Goal: Task Accomplishment & Management: Manage account settings

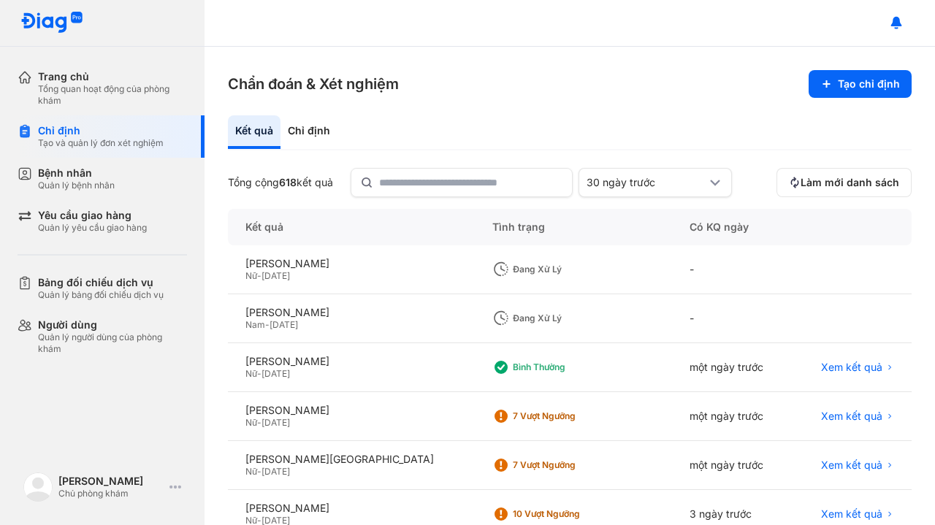
click at [91, 182] on div "Quản lý bệnh nhân" at bounding box center [76, 186] width 77 height 12
click at [72, 175] on div "Bệnh nhân" at bounding box center [76, 173] width 77 height 13
click at [66, 223] on div "Quản lý yêu cầu giao hàng" at bounding box center [92, 228] width 109 height 12
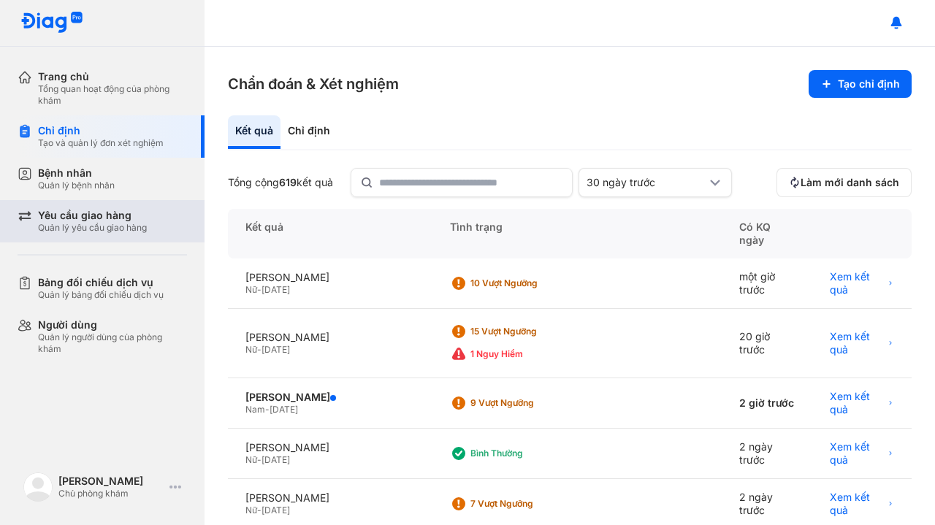
click at [86, 223] on div "Quản lý yêu cầu giao hàng" at bounding box center [92, 228] width 109 height 12
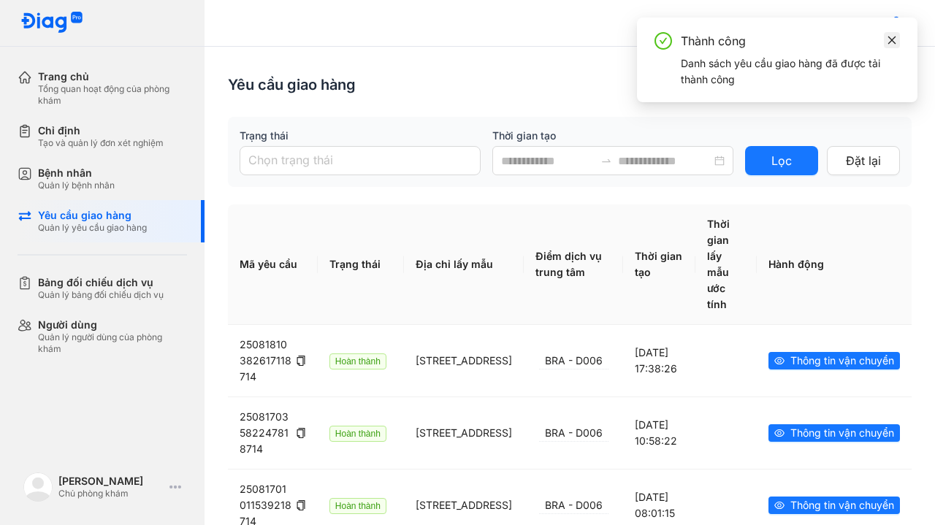
click at [892, 39] on icon "close" at bounding box center [893, 40] width 8 height 8
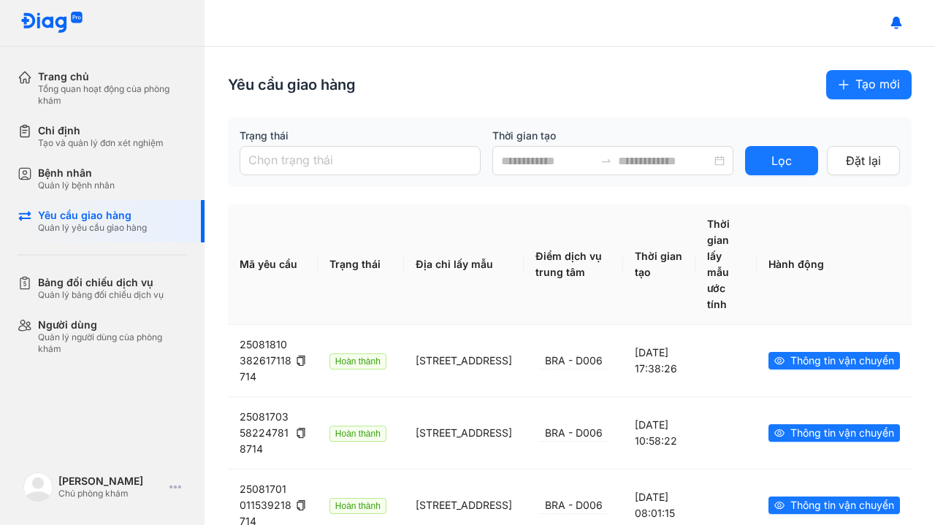
click at [840, 84] on button "Tạo mới" at bounding box center [870, 84] width 86 height 29
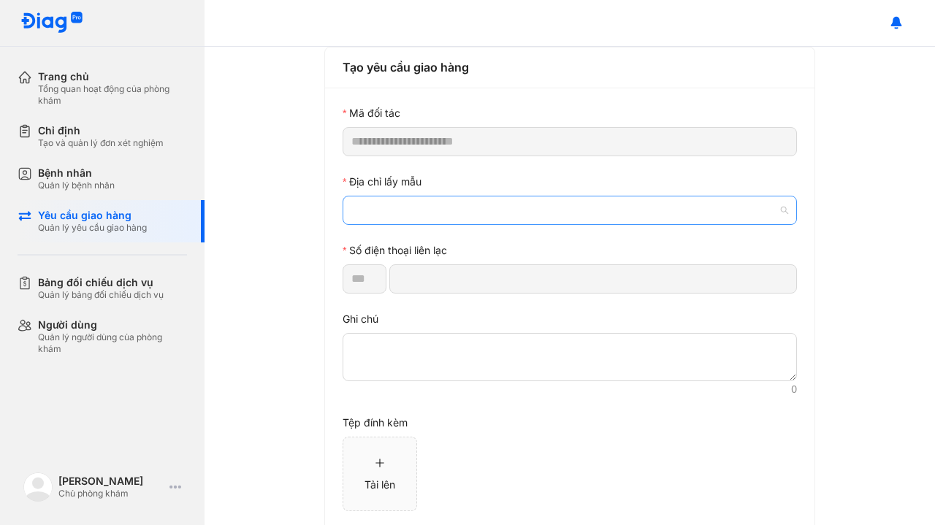
click at [417, 216] on span at bounding box center [570, 211] width 437 height 28
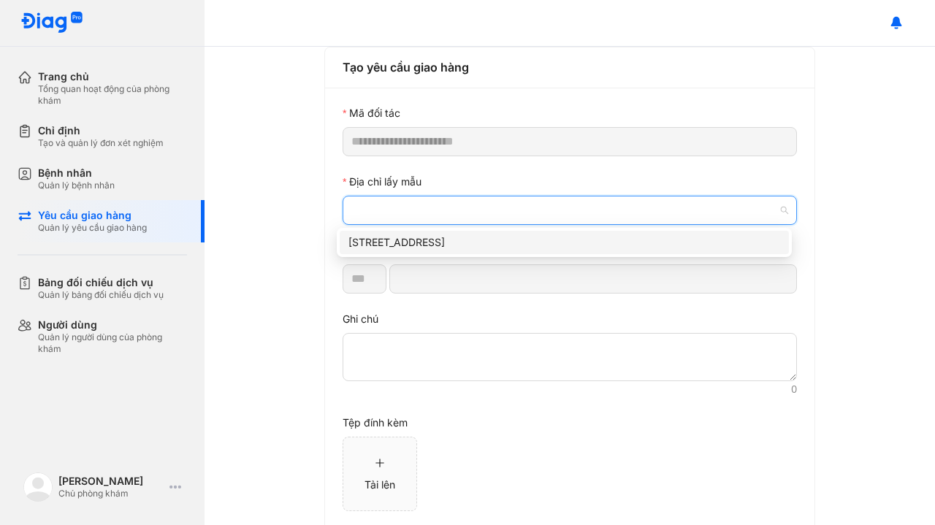
click at [414, 247] on div "[STREET_ADDRESS]" at bounding box center [565, 243] width 432 height 16
type input "*********"
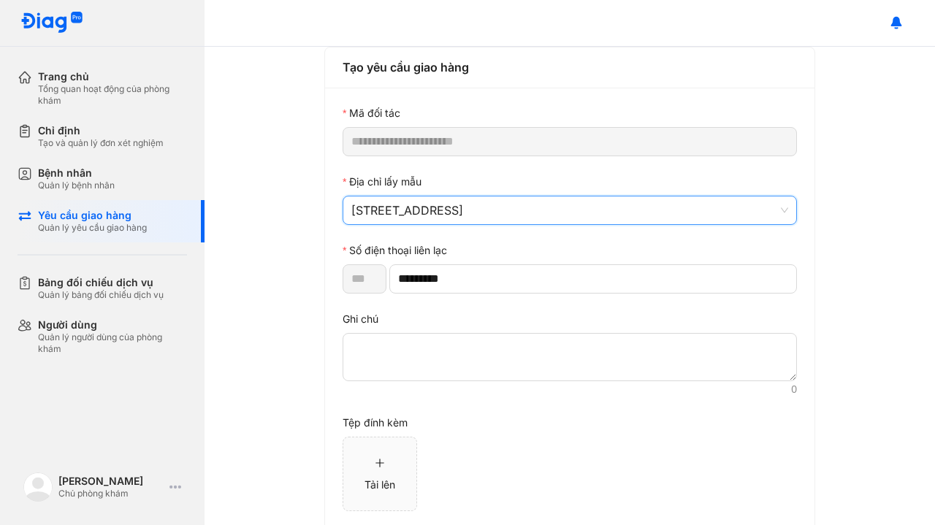
scroll to position [75, 0]
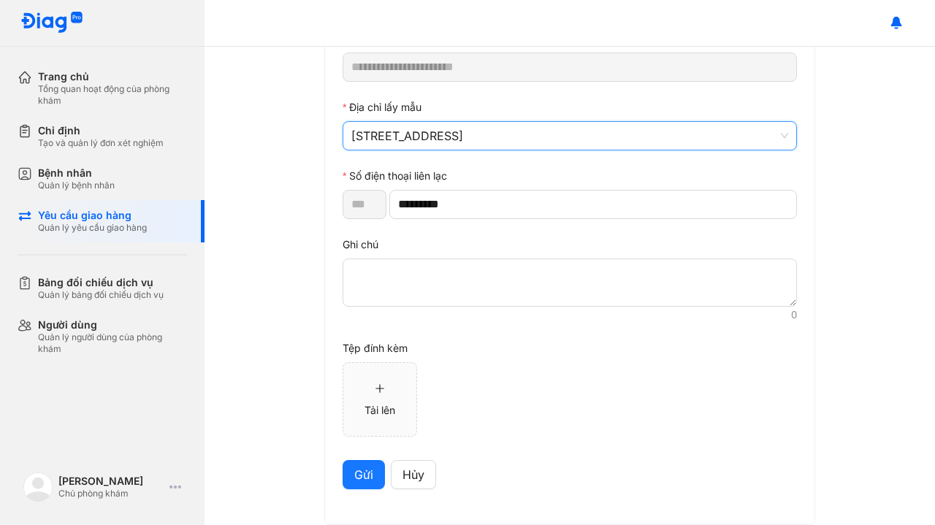
click at [357, 475] on span "Gửi" at bounding box center [363, 475] width 19 height 18
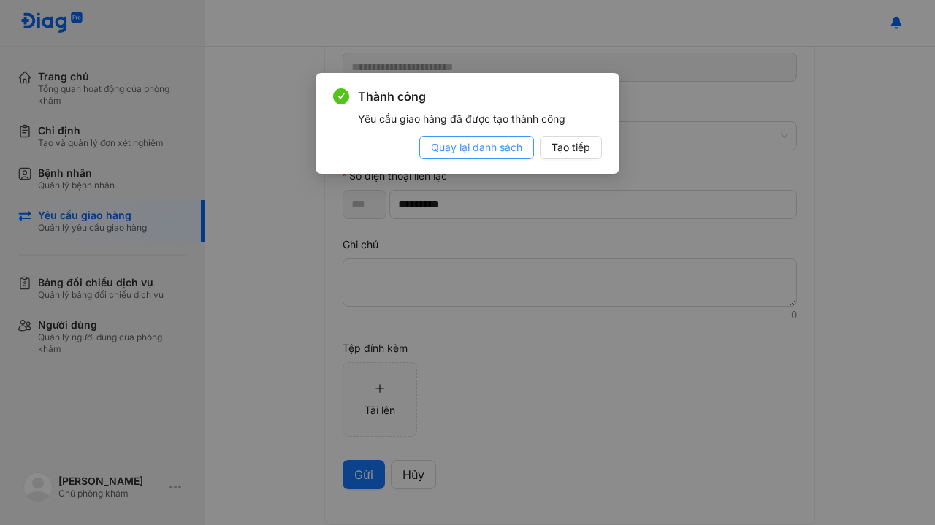
click at [509, 146] on span "Quay lại danh sách" at bounding box center [476, 148] width 91 height 16
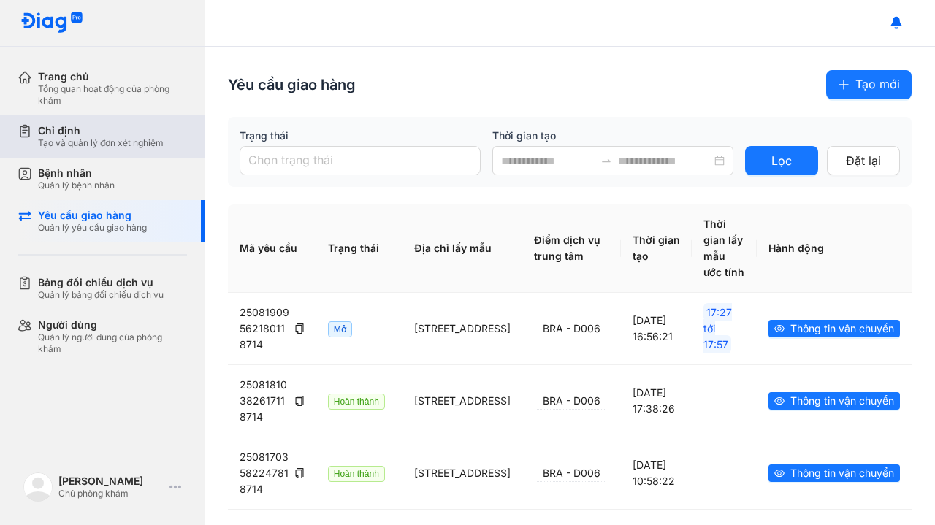
click at [94, 143] on div "Tạo và quản lý đơn xét nghiệm" at bounding box center [101, 143] width 126 height 12
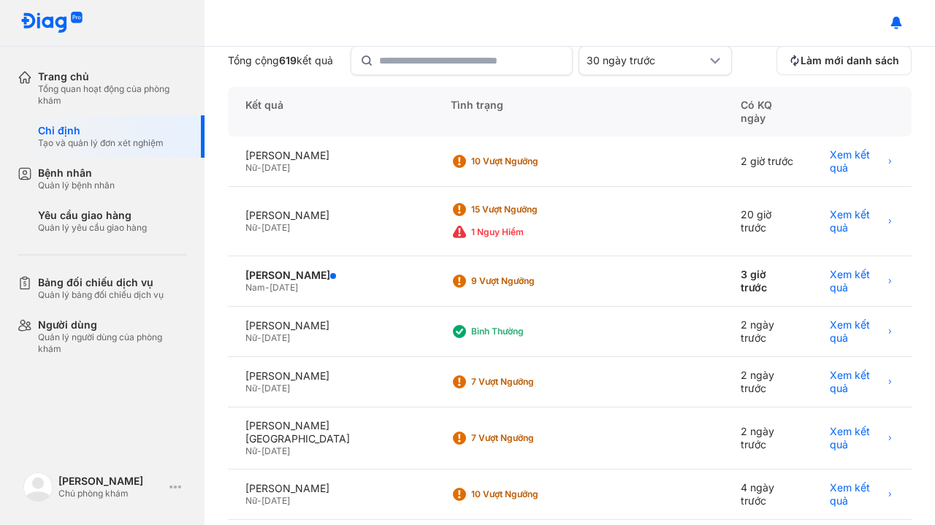
scroll to position [123, 0]
click at [368, 369] on div "NGUYỄN THỊ HẠNH" at bounding box center [331, 375] width 170 height 13
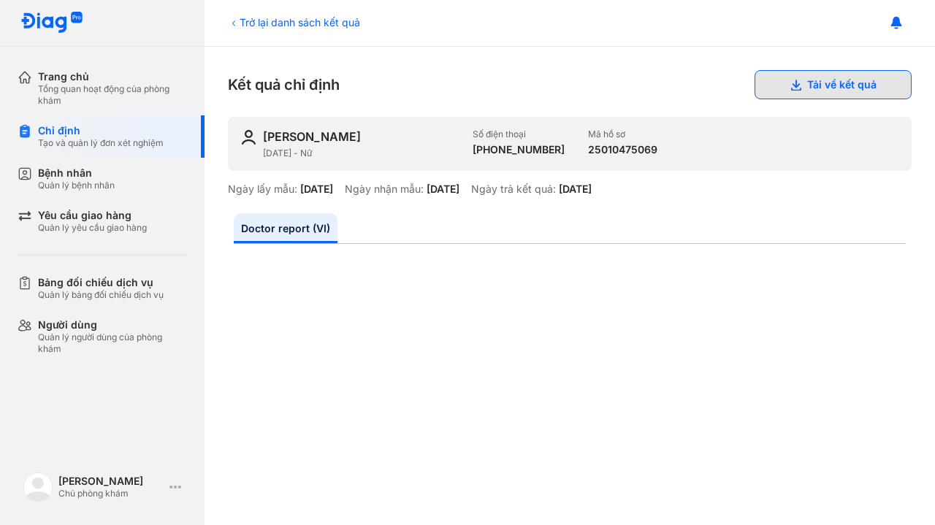
click at [842, 90] on button "Tải về kết quả" at bounding box center [833, 84] width 157 height 29
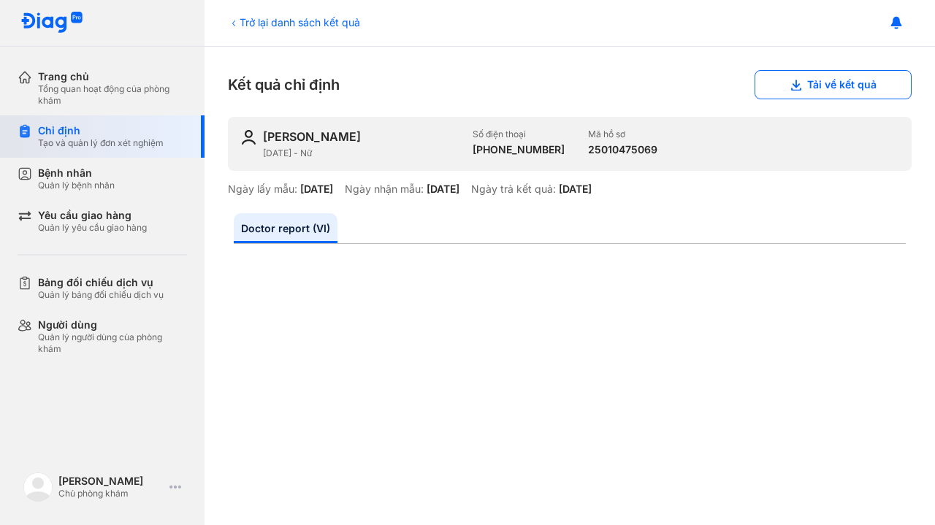
click at [66, 125] on div "Chỉ định" at bounding box center [101, 130] width 126 height 13
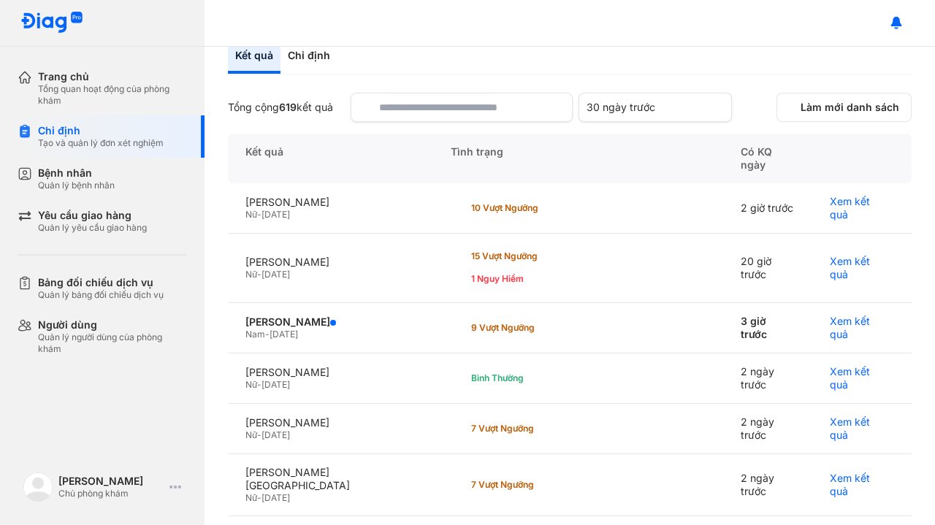
scroll to position [76, 0]
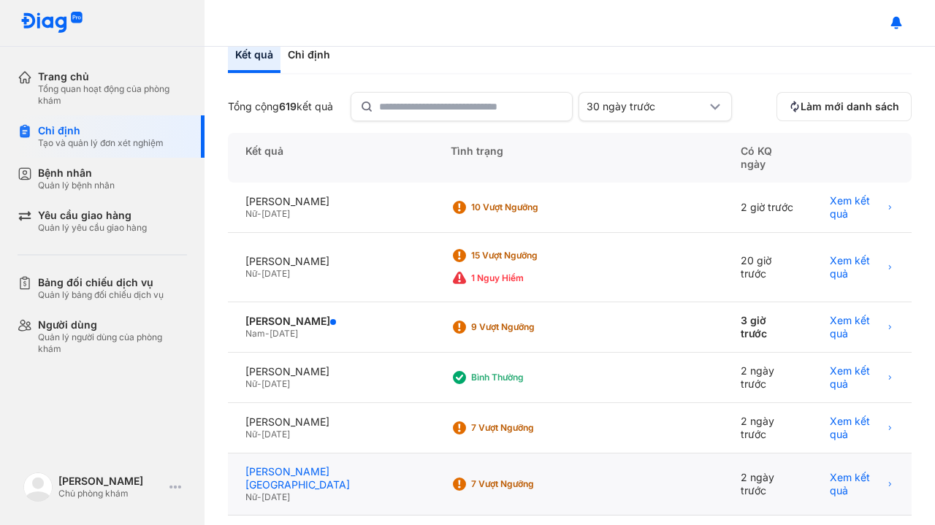
click at [367, 466] on div "[PERSON_NAME][GEOGRAPHIC_DATA]" at bounding box center [331, 479] width 170 height 26
click at [360, 466] on div "[PERSON_NAME][GEOGRAPHIC_DATA]" at bounding box center [331, 479] width 170 height 26
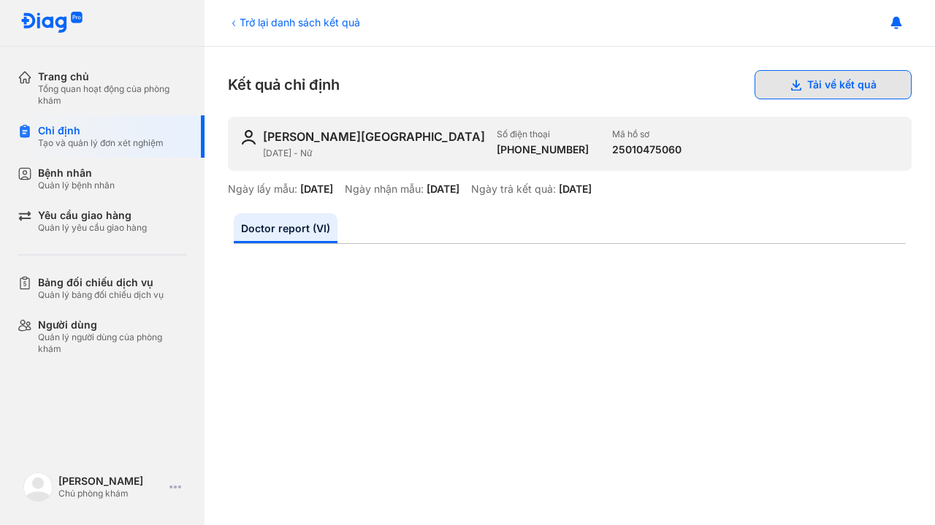
click at [833, 81] on button "Tải về kết quả" at bounding box center [833, 84] width 157 height 29
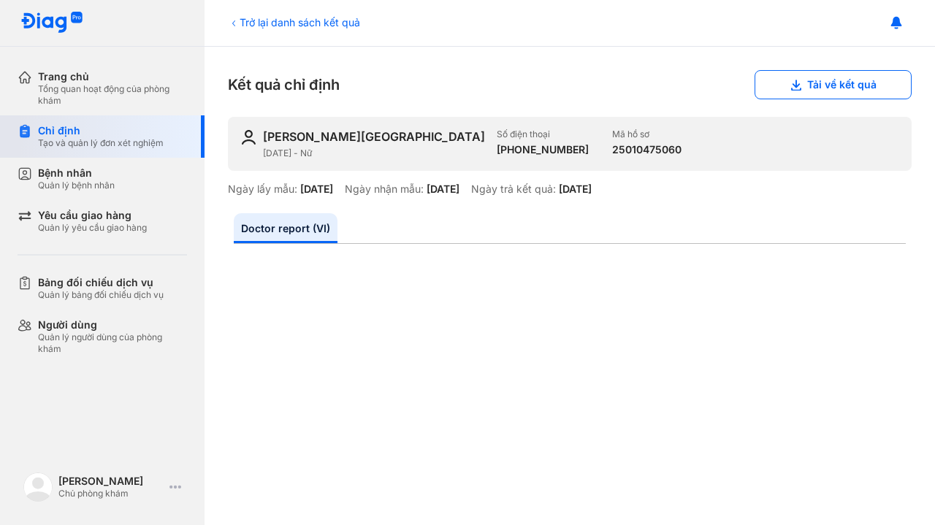
click at [96, 141] on div "Tạo và quản lý đơn xét nghiệm" at bounding box center [101, 143] width 126 height 12
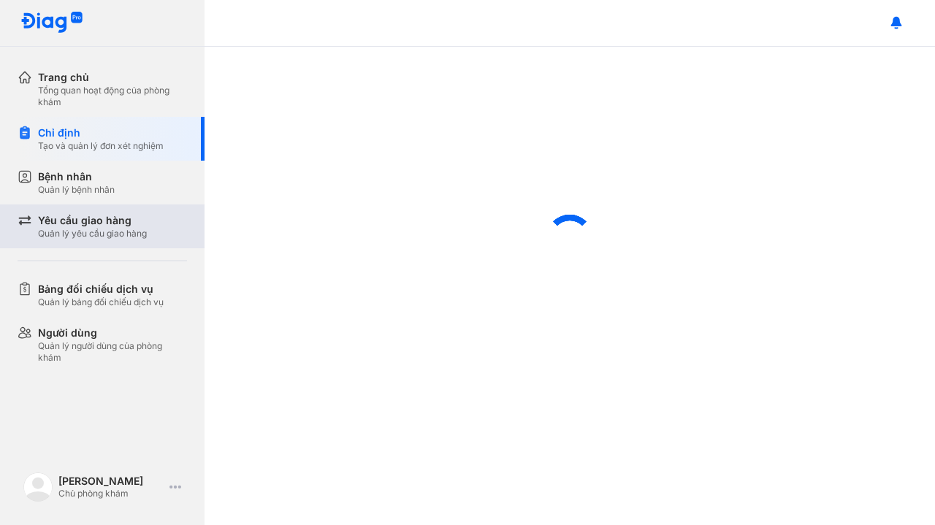
click at [75, 216] on div "Yêu cầu giao hàng" at bounding box center [92, 220] width 109 height 15
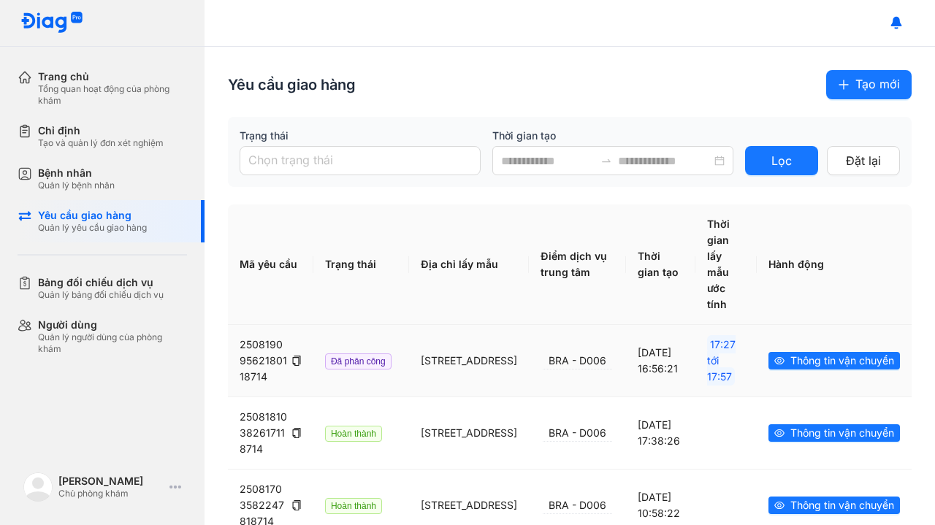
drag, startPoint x: 802, startPoint y: 361, endPoint x: 851, endPoint y: 293, distance: 83.3
click at [851, 293] on th "Hành động" at bounding box center [834, 265] width 155 height 121
click at [775, 365] on icon "eye" at bounding box center [780, 360] width 10 height 7
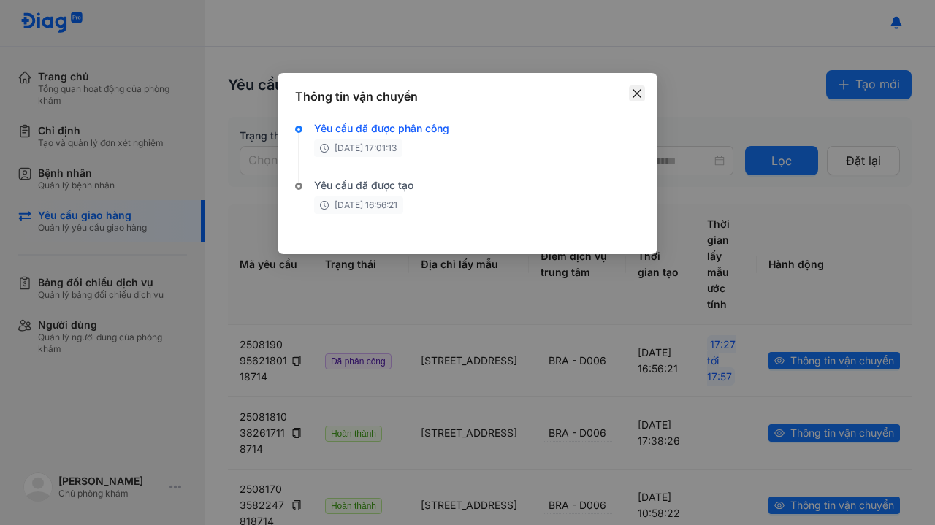
click at [636, 94] on icon "close" at bounding box center [637, 93] width 9 height 9
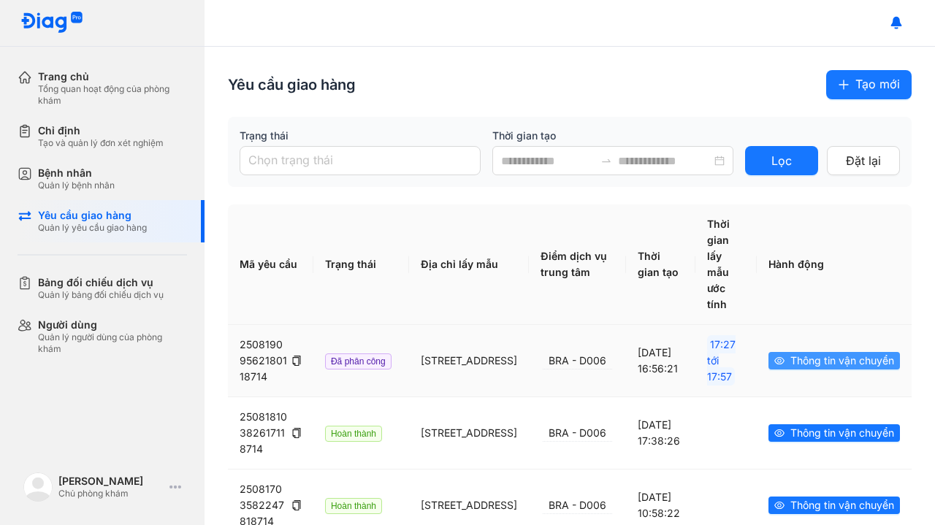
click at [791, 367] on span "Thông tin vận chuyển" at bounding box center [843, 361] width 104 height 16
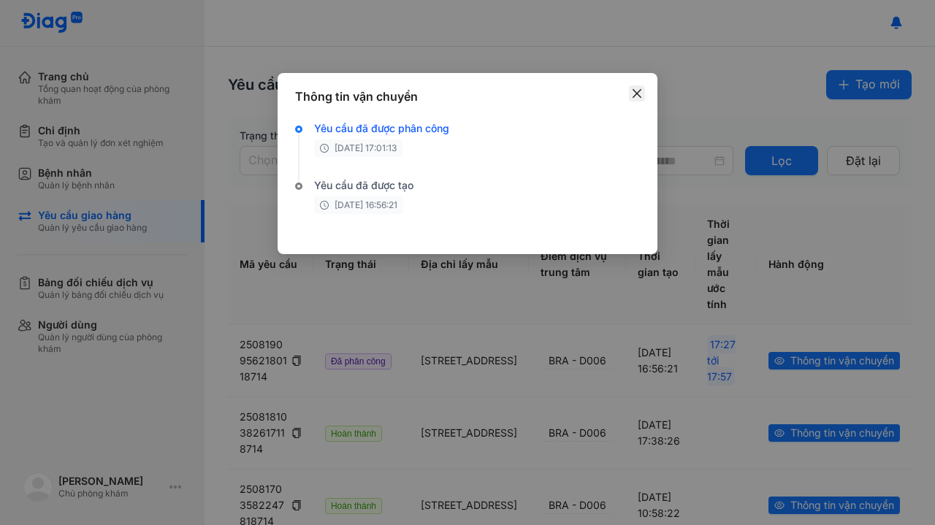
click at [638, 93] on icon "close" at bounding box center [637, 93] width 9 height 9
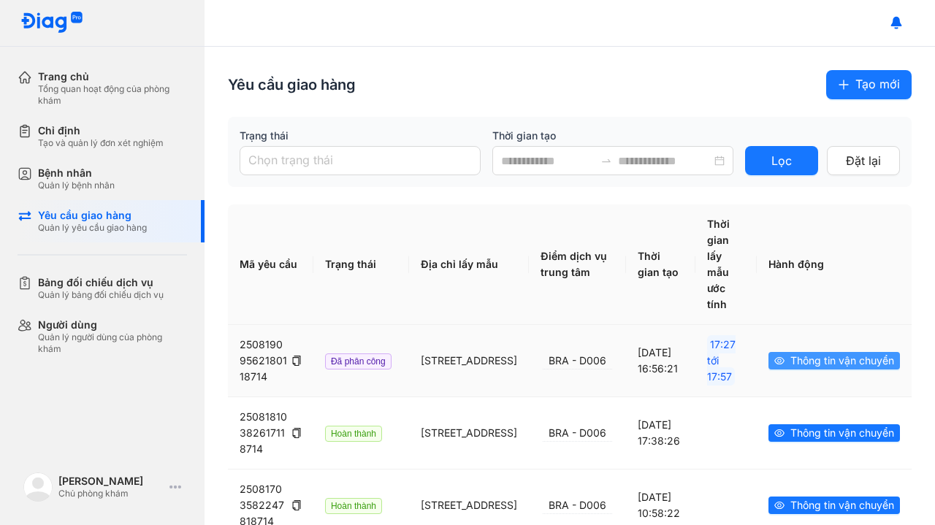
click at [835, 368] on span "Thông tin vận chuyển" at bounding box center [843, 361] width 104 height 16
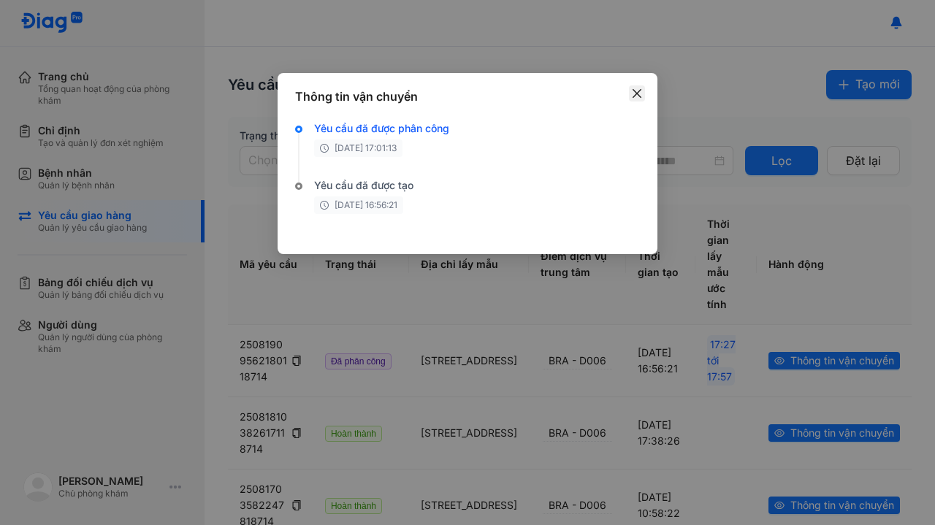
click at [639, 92] on icon "close" at bounding box center [637, 94] width 12 height 12
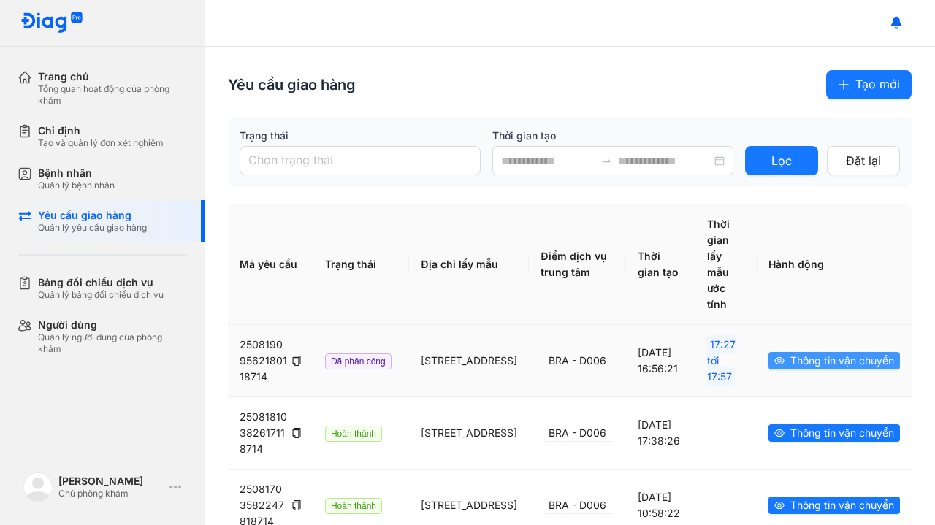
click at [792, 368] on span "Thông tin vận chuyển" at bounding box center [843, 361] width 104 height 16
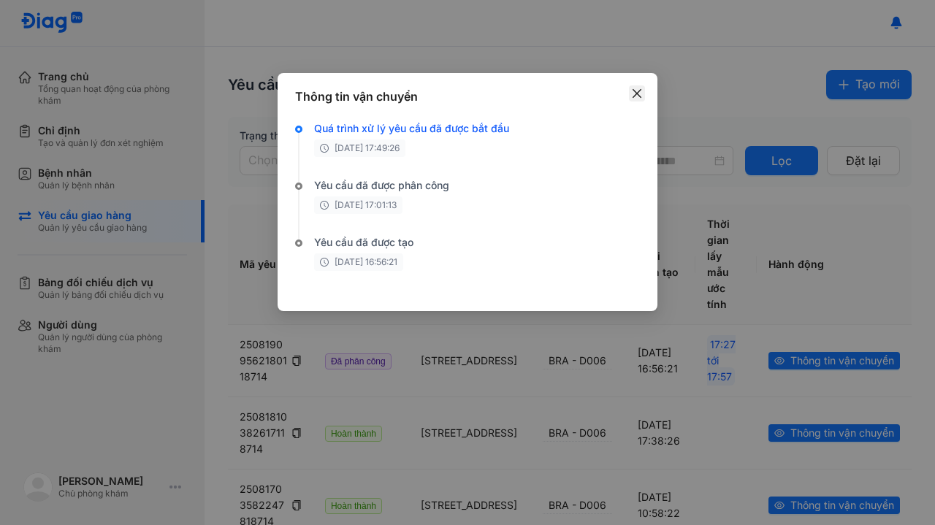
click at [642, 95] on icon "close" at bounding box center [637, 94] width 12 height 12
